Goal: Task Accomplishment & Management: Complete application form

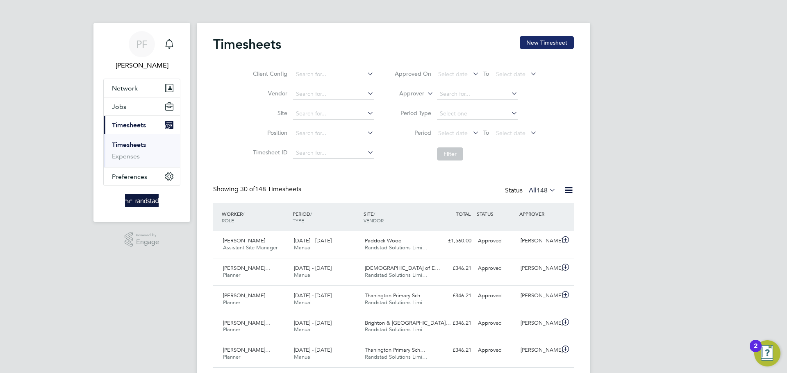
click at [538, 45] on button "New Timesheet" at bounding box center [546, 42] width 54 height 13
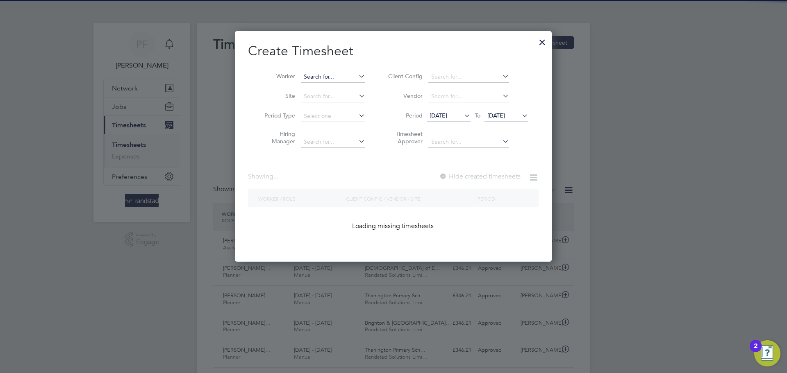
click at [339, 76] on input at bounding box center [333, 76] width 64 height 11
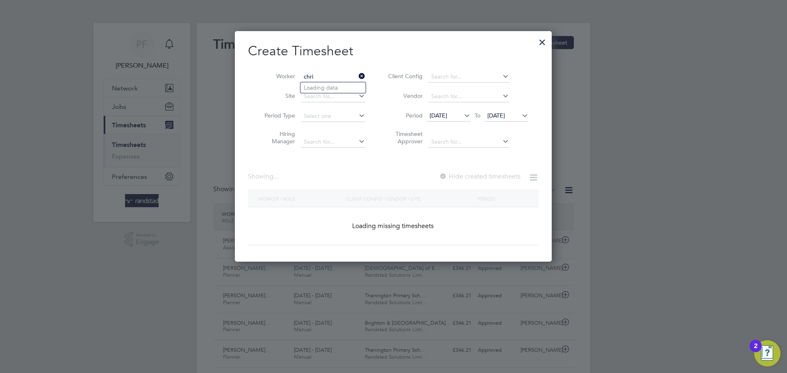
type input "[PERSON_NAME]"
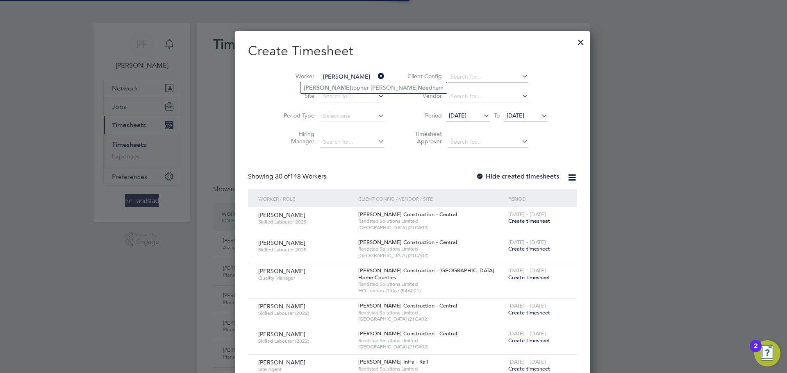
click at [338, 86] on li "[PERSON_NAME] [PERSON_NAME]" at bounding box center [373, 87] width 146 height 11
type input "[PERSON_NAME]"
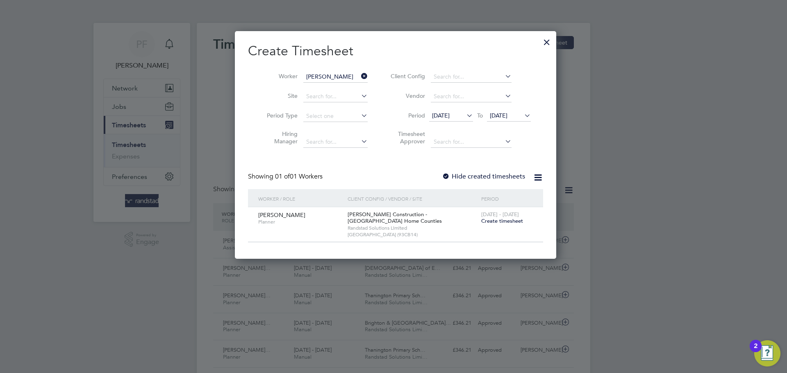
click at [443, 175] on div at bounding box center [446, 177] width 8 height 8
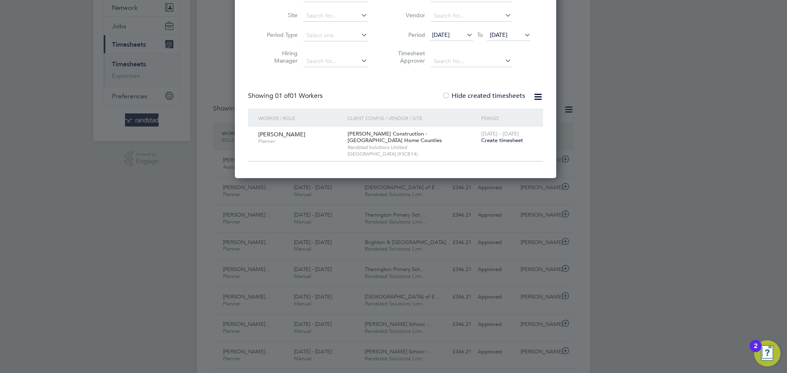
click at [448, 100] on div "Hide created timesheets" at bounding box center [484, 96] width 85 height 9
click at [444, 96] on div at bounding box center [446, 96] width 8 height 8
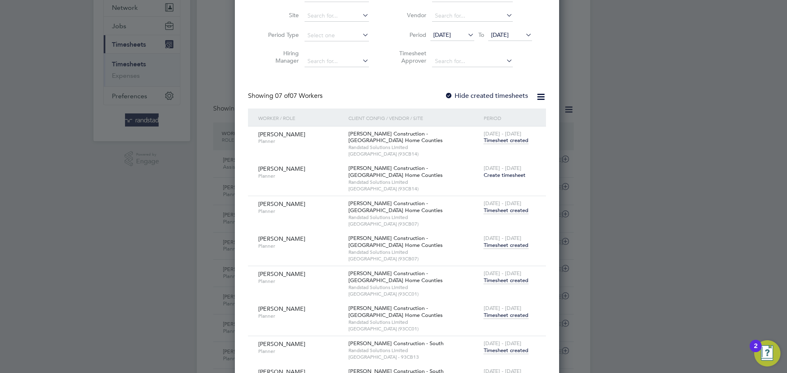
click at [499, 246] on span "Timesheet created" at bounding box center [505, 245] width 45 height 7
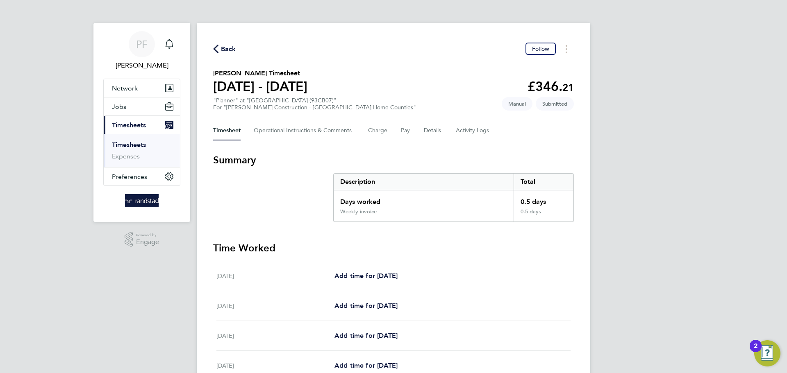
click at [224, 51] on span "Back" at bounding box center [228, 49] width 15 height 10
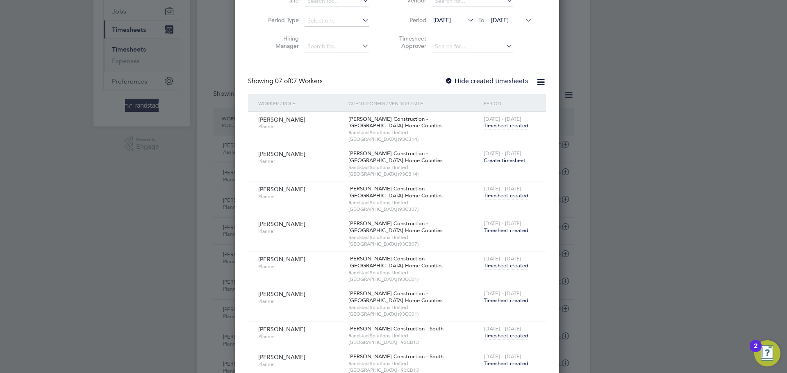
click at [500, 304] on span "Timesheet created" at bounding box center [505, 300] width 45 height 7
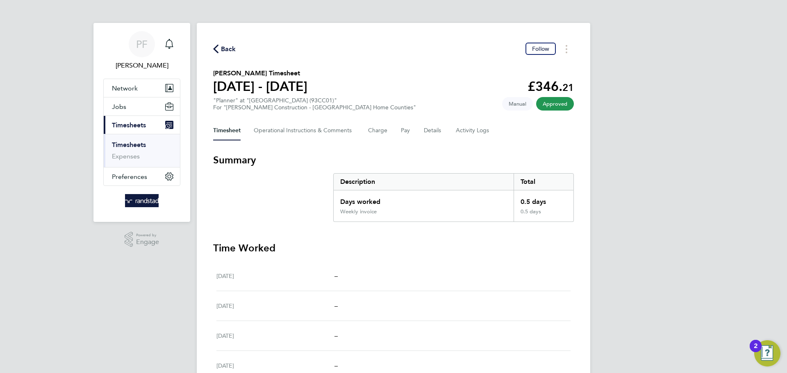
click at [220, 48] on span "Back" at bounding box center [224, 49] width 23 height 8
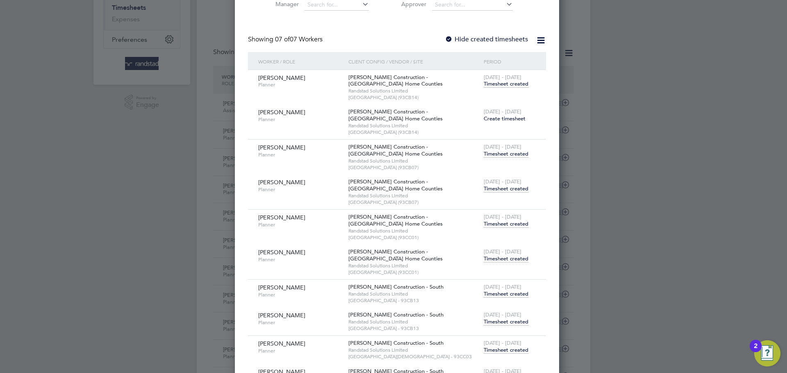
click at [516, 261] on span "Timesheet created" at bounding box center [505, 258] width 45 height 7
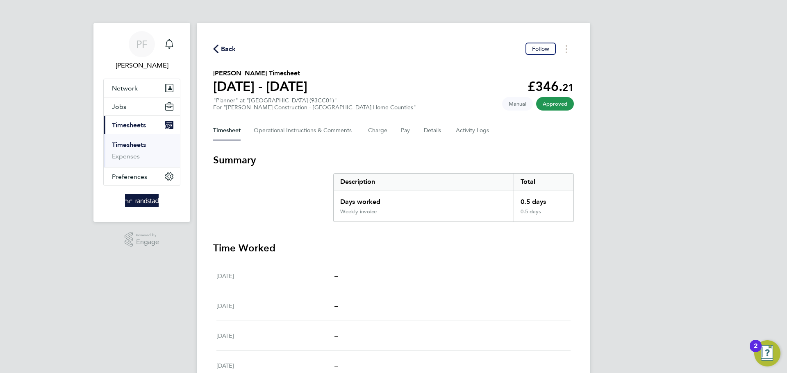
click at [230, 50] on span "Back" at bounding box center [228, 49] width 15 height 10
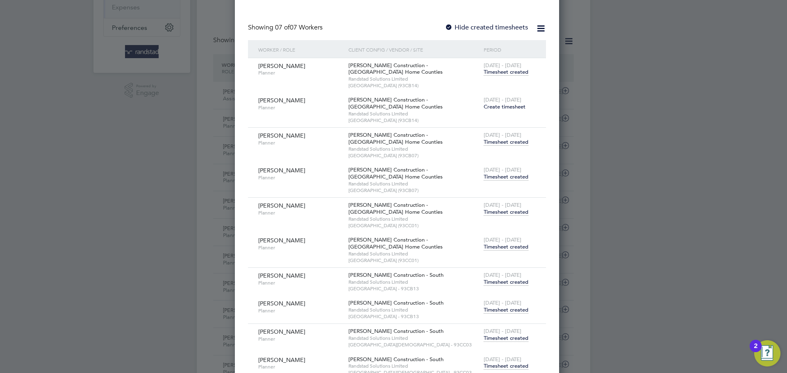
click at [493, 249] on span "Timesheet created" at bounding box center [505, 246] width 45 height 7
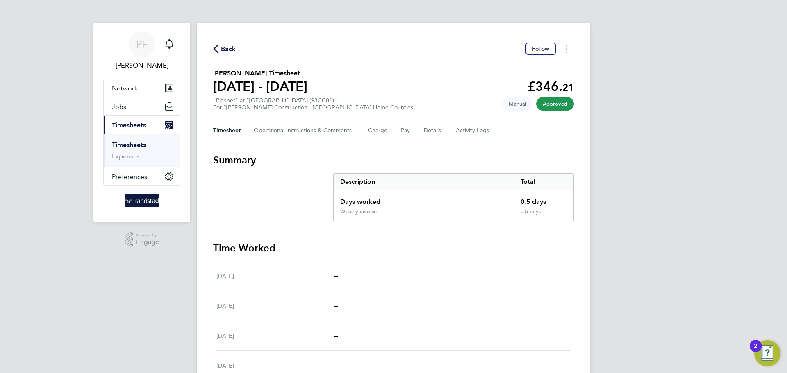
click at [232, 47] on span "Back" at bounding box center [228, 49] width 15 height 10
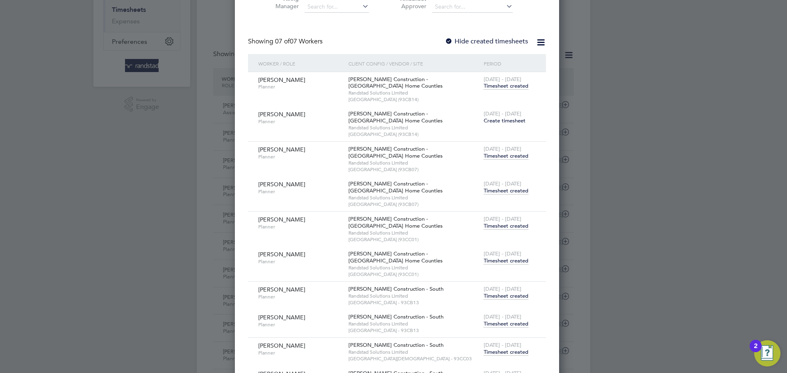
click at [490, 188] on span "Timesheet created" at bounding box center [505, 190] width 45 height 7
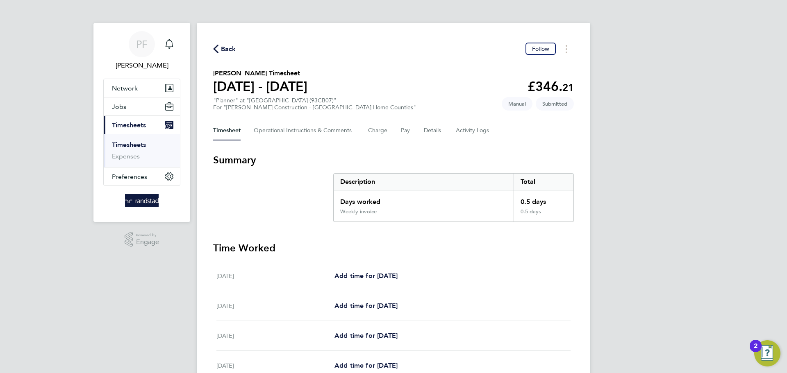
click at [227, 50] on span "Back" at bounding box center [228, 49] width 15 height 10
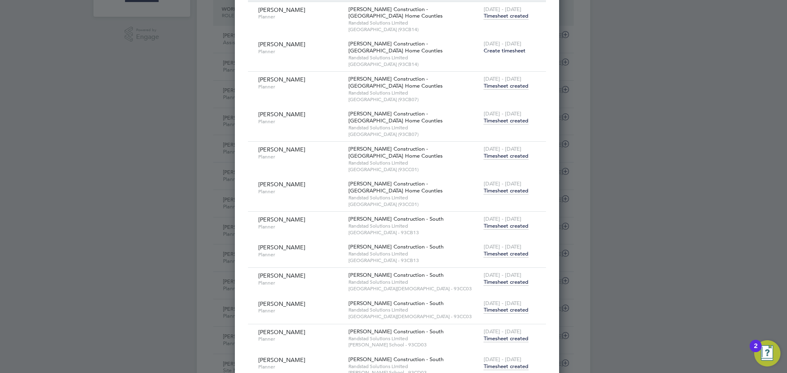
click at [501, 255] on span "Timesheet created" at bounding box center [505, 253] width 45 height 7
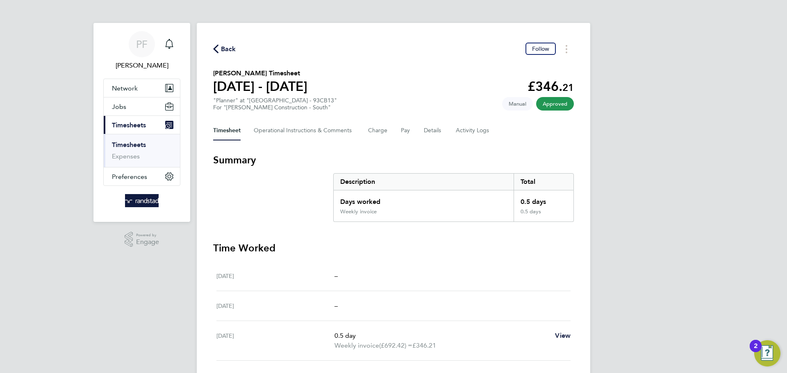
click at [213, 50] on icon "button" at bounding box center [215, 49] width 5 height 9
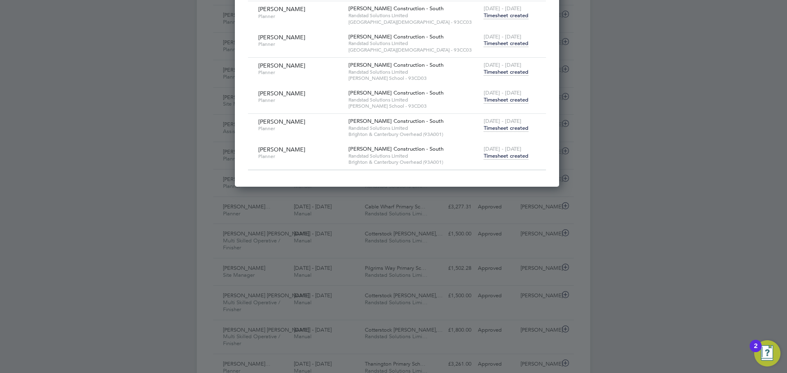
click at [492, 152] on span "Timesheet created" at bounding box center [505, 155] width 45 height 7
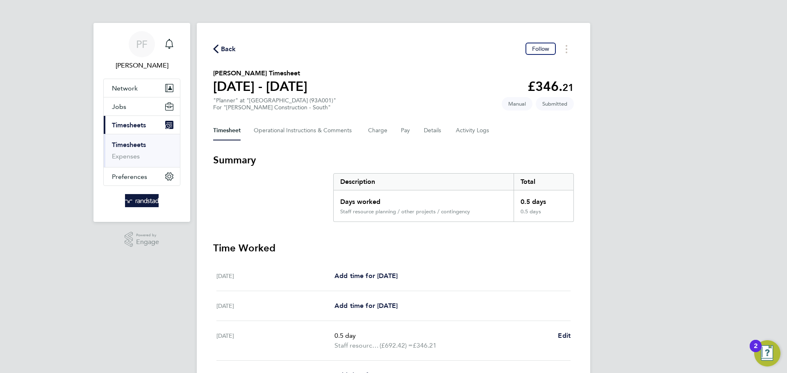
click at [231, 49] on span "Back" at bounding box center [228, 49] width 15 height 10
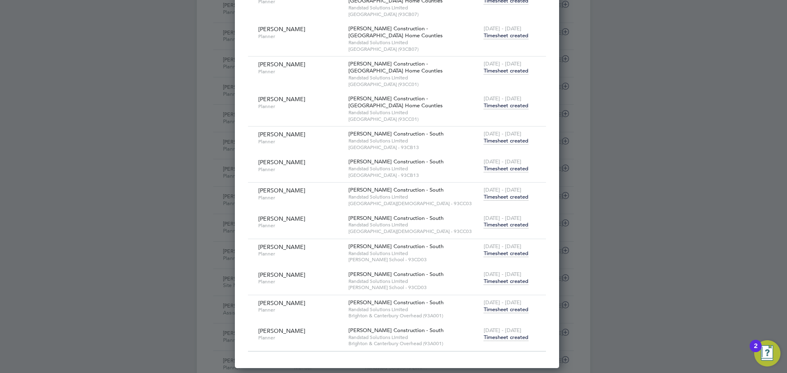
click at [498, 282] on span "Timesheet created" at bounding box center [505, 281] width 45 height 7
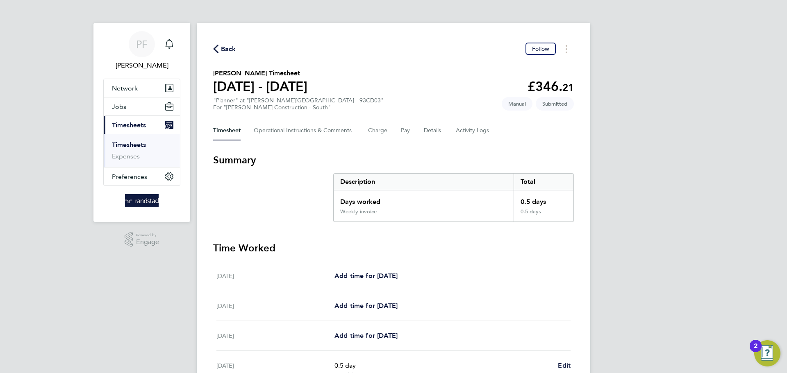
click at [217, 52] on icon "button" at bounding box center [215, 49] width 5 height 9
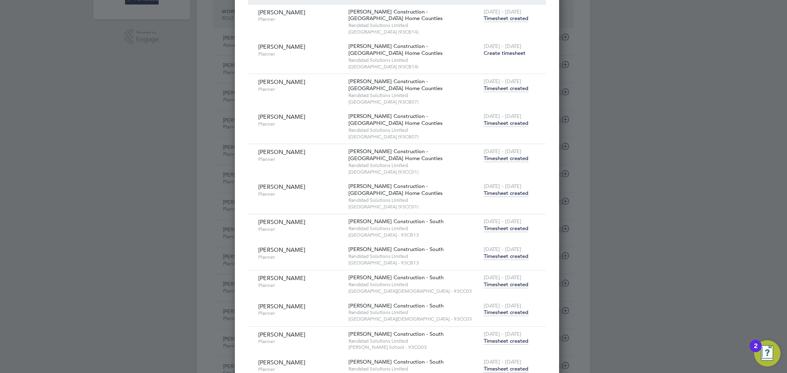
click at [511, 312] on span "Timesheet created" at bounding box center [505, 312] width 45 height 7
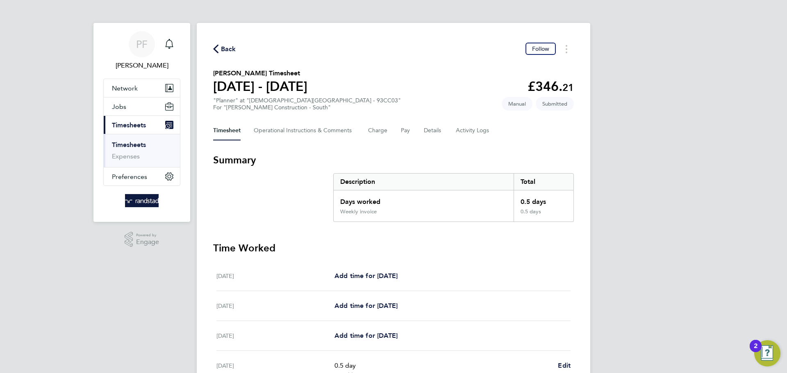
click at [221, 47] on span "Back" at bounding box center [228, 49] width 15 height 10
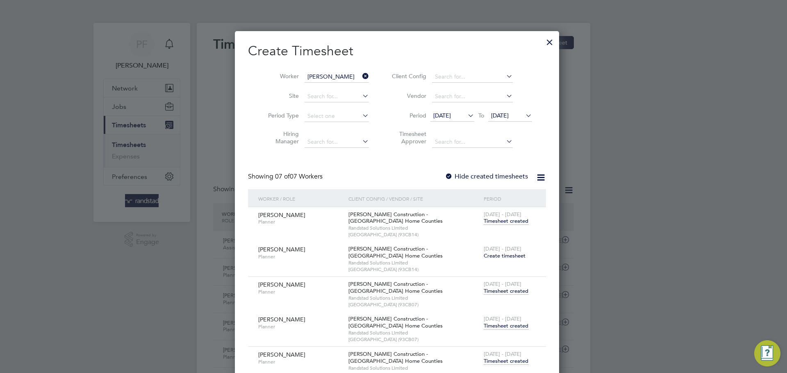
click at [542, 43] on div at bounding box center [549, 40] width 15 height 15
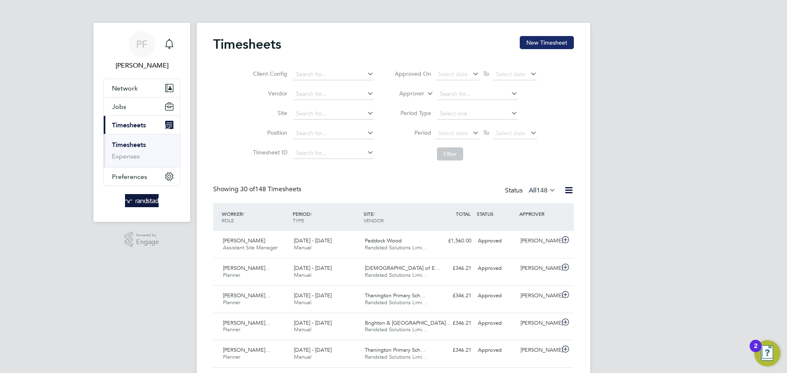
click at [529, 42] on button "New Timesheet" at bounding box center [546, 42] width 54 height 13
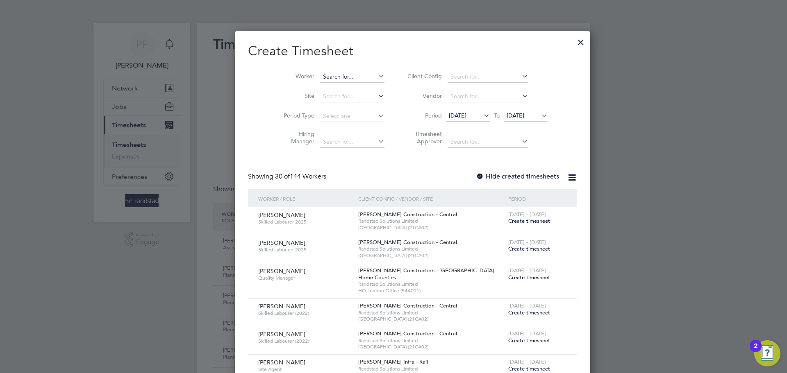
scroll to position [1449, 317]
click at [325, 75] on input at bounding box center [352, 76] width 64 height 11
type input "chrias"
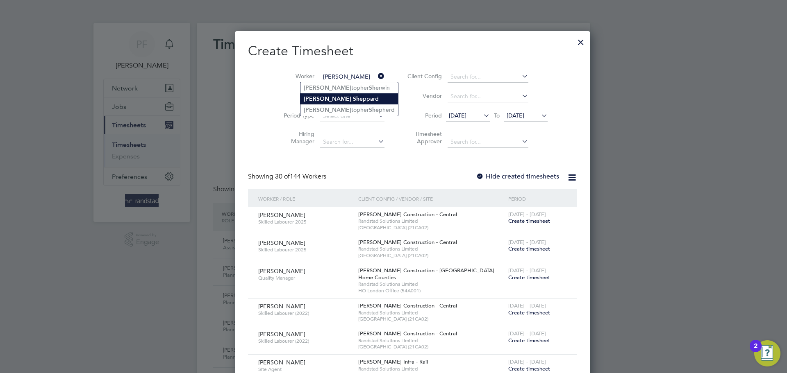
click at [331, 97] on li "[PERSON_NAME] She ppard" at bounding box center [348, 98] width 97 height 11
type input "[PERSON_NAME]"
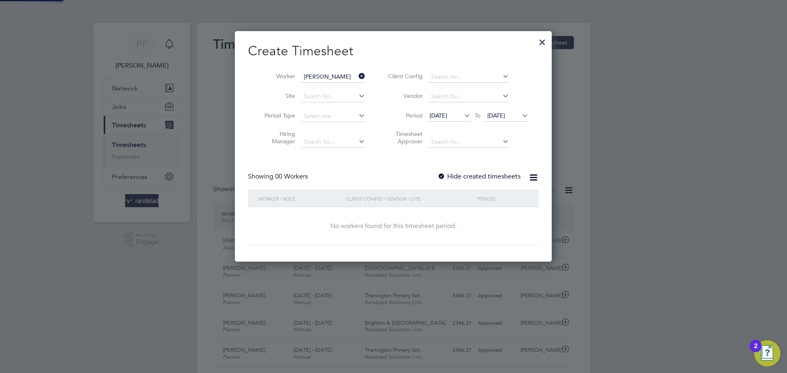
scroll to position [231, 317]
click at [444, 174] on div at bounding box center [441, 177] width 8 height 8
click at [441, 176] on div at bounding box center [441, 177] width 8 height 8
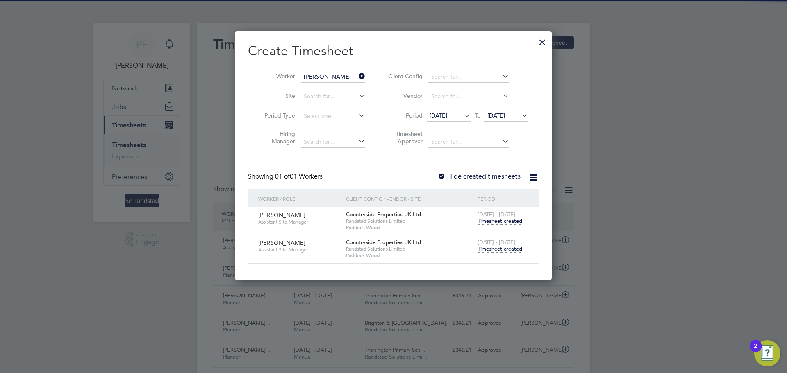
scroll to position [249, 317]
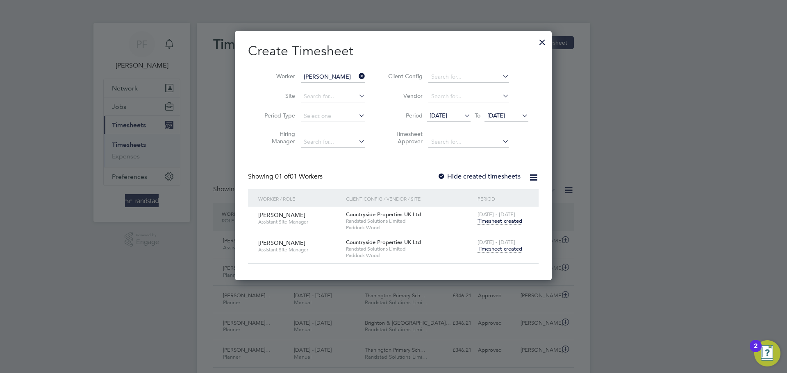
click at [490, 247] on span "Timesheet created" at bounding box center [499, 248] width 45 height 7
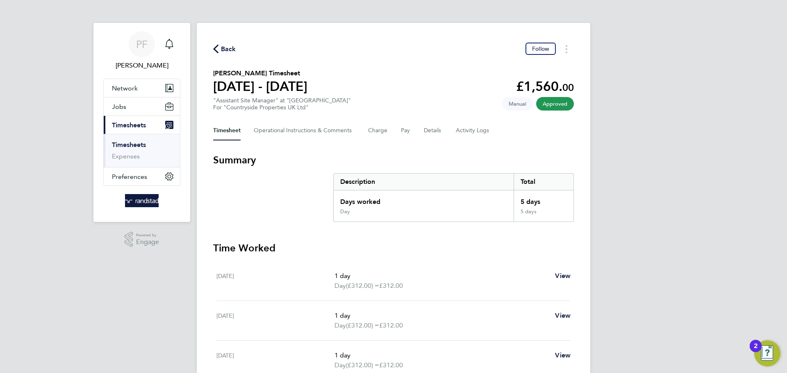
click at [226, 50] on span "Back" at bounding box center [228, 49] width 15 height 10
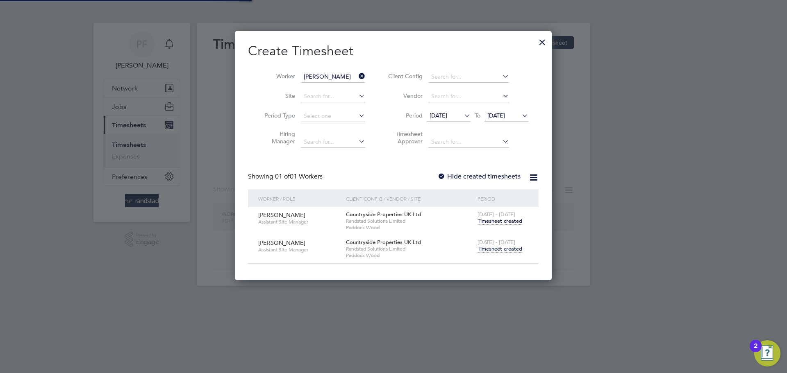
scroll to position [249, 317]
